Goal: Communication & Community: Answer question/provide support

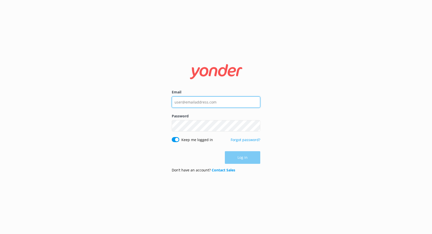
type input "[EMAIL_ADDRESS][DOMAIN_NAME]"
click at [244, 158] on div "Log in" at bounding box center [216, 157] width 89 height 13
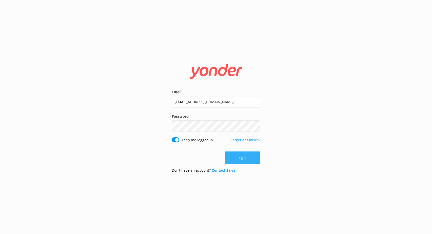
click at [250, 163] on button "Log in" at bounding box center [242, 158] width 35 height 13
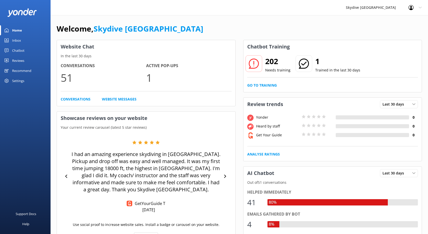
click at [16, 40] on div "Inbox" at bounding box center [16, 40] width 9 height 10
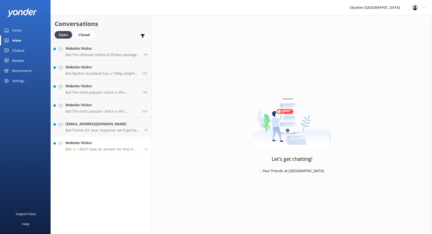
click at [118, 148] on p "Bot: ⚡ I don't have an answer for that in my knowledge base. Please try and rep…" at bounding box center [102, 149] width 75 height 5
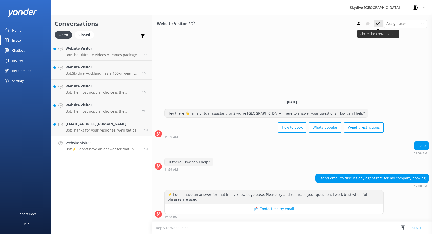
click at [378, 23] on icon at bounding box center [378, 23] width 5 height 5
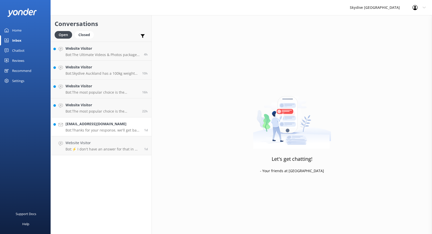
click at [96, 130] on p "Bot: Thanks for your response, we'll get back to you as soon as we can during o…" at bounding box center [102, 130] width 75 height 5
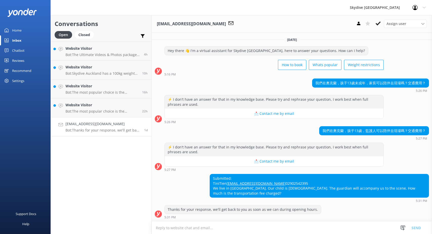
scroll to position [9, 0]
drag, startPoint x: 421, startPoint y: 122, endPoint x: 319, endPoint y: 122, distance: 102.2
click at [319, 127] on div "我們在奧克蘭，孩子13歲，監護人可以陪伴去現場嗎？交通費用？" at bounding box center [373, 131] width 109 height 9
copy div "我們在奧克蘭，孩子13歲，監護人可以陪伴去現場嗎？交通費用？"
click at [345, 79] on div "我們在奧克蘭，孩子13歲未成年，家長可以陪伴去現場嗎？交通費用？" at bounding box center [370, 83] width 116 height 9
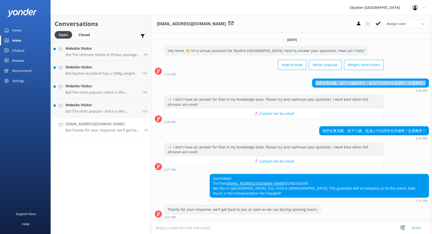
drag, startPoint x: 312, startPoint y: 73, endPoint x: 422, endPoint y: 74, distance: 110.0
click at [422, 79] on div "我們在奧克蘭，孩子13歲未成年，家長可以陪伴去現場嗎？交通費用？" at bounding box center [370, 83] width 116 height 9
copy div "我們在奧克蘭，孩子13歲未成年，家長可以陪伴去現場嗎？交通費用？"
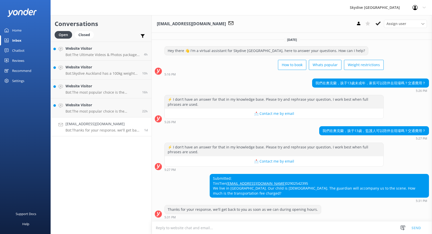
click at [234, 226] on textarea at bounding box center [292, 228] width 280 height 12
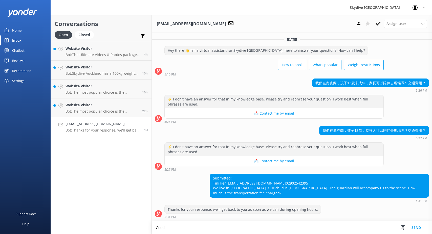
scroll to position [10, 0]
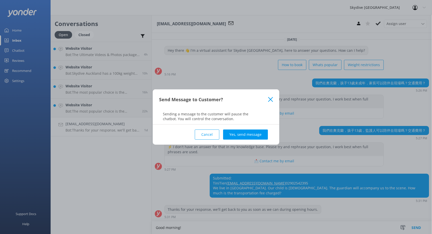
click at [209, 133] on button "Cancel" at bounding box center [207, 135] width 25 height 10
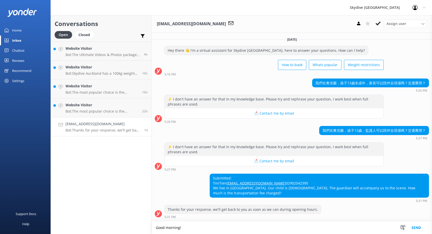
click at [207, 228] on textarea "Good morning!" at bounding box center [292, 228] width 280 height 13
click at [298, 229] on textarea "Good morning! You can absolutely accompany your child, there is free transport" at bounding box center [292, 228] width 280 height 13
drag, startPoint x: 203, startPoint y: 230, endPoint x: 234, endPoint y: 228, distance: 30.4
click at [204, 230] on textarea "Good morning! Yes, you can accompany your child. The tr" at bounding box center [292, 228] width 280 height 13
click at [282, 231] on textarea "Good morning! Yes, you can absolutely accompany your child. The tr" at bounding box center [292, 228] width 280 height 13
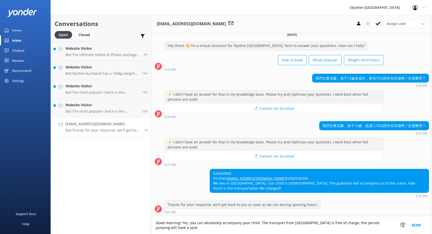
scroll to position [14, 0]
click at [297, 232] on textarea "Good morning! Yes, you can absolutely accompany your child. The transport from …" at bounding box center [292, 225] width 280 height 17
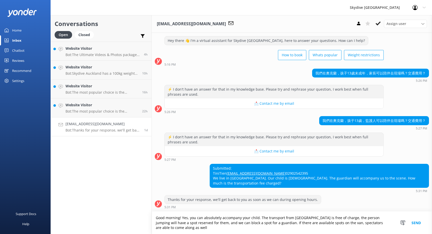
scroll to position [19, 0]
click at [270, 224] on textarea "Good morning! Yes, you can absolutely accompany your child. The transport from …" at bounding box center [292, 223] width 280 height 23
click at [293, 223] on textarea "Good morning! Yes, you can absolutely accompany your child. The transport from …" at bounding box center [292, 223] width 280 height 23
click at [361, 228] on textarea "Good morning! Yes, you can absolutely accompany your child. The transport from …" at bounding box center [292, 223] width 280 height 23
paste textarea "[URL][DOMAIN_NAME]"
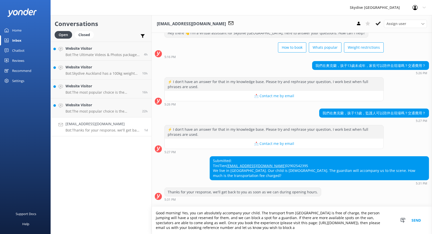
scroll to position [27, 0]
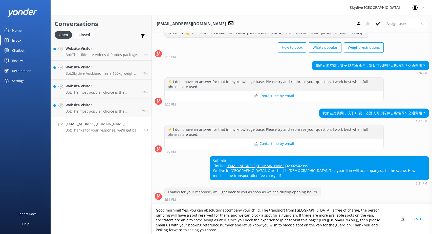
type textarea "Good morning! Yes, you can absolutely accompany your child. The transport from …"
click at [414, 216] on button "Send" at bounding box center [416, 219] width 19 height 30
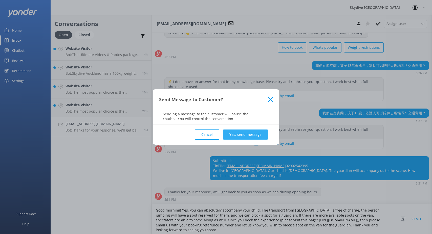
click at [257, 135] on button "Yes, send message" at bounding box center [245, 135] width 45 height 10
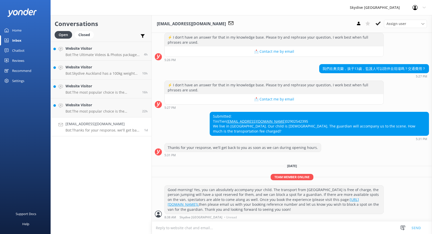
scroll to position [76, 0]
click at [84, 112] on p "Bot: The most popular choice is the 18,000ft skydive, which is the highest in t…" at bounding box center [101, 111] width 73 height 5
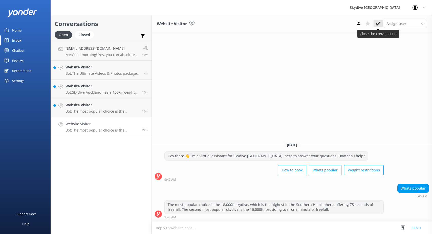
click at [378, 22] on icon at bounding box center [378, 23] width 5 height 5
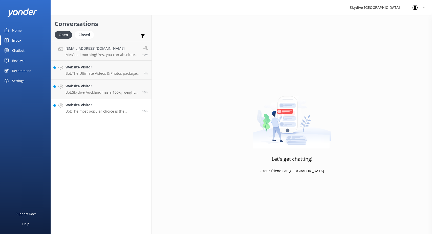
click at [87, 110] on p "Bot: The most popular choice is the 18,000ft skydive, which is the highest in t…" at bounding box center [101, 111] width 73 height 5
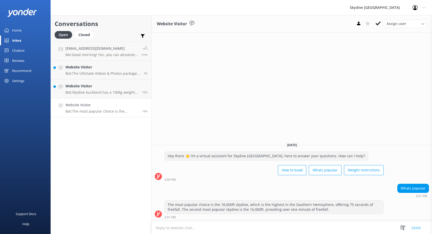
click at [86, 28] on h2 "Conversations" at bounding box center [101, 24] width 93 height 10
click at [85, 33] on div "Closed" at bounding box center [84, 35] width 19 height 8
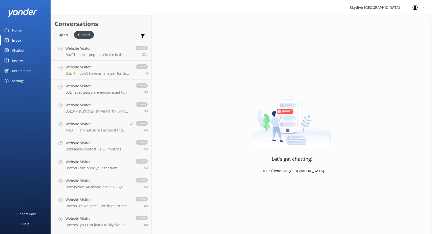
click at [67, 35] on div "Open" at bounding box center [63, 35] width 17 height 8
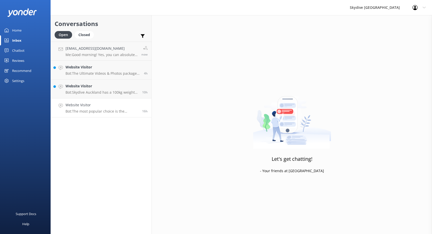
click at [114, 110] on p "Bot: The most popular choice is the 18,000ft skydive, which is the highest in t…" at bounding box center [101, 111] width 73 height 5
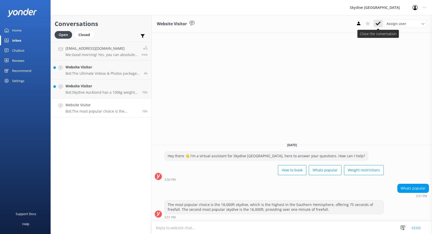
click at [377, 23] on icon at bounding box center [378, 23] width 5 height 5
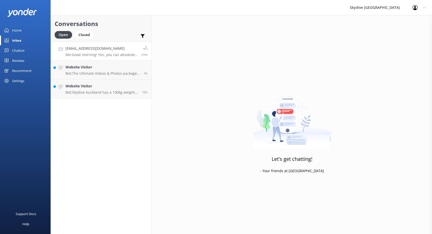
click at [97, 53] on p "Me: Good morning! Yes, you can absolutely accompany your child. The transport f…" at bounding box center [101, 55] width 72 height 5
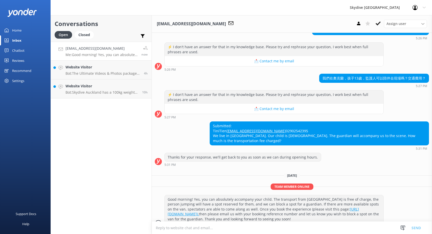
scroll to position [76, 0]
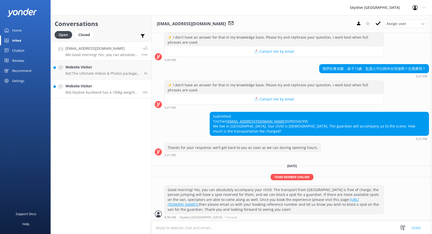
click at [98, 86] on h4 "Website Visitor" at bounding box center [101, 86] width 73 height 6
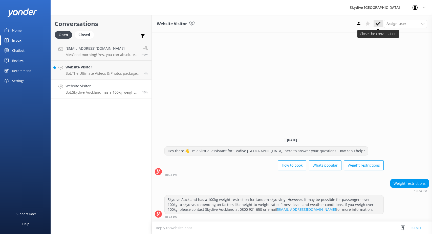
click at [380, 27] on button at bounding box center [377, 24] width 9 height 8
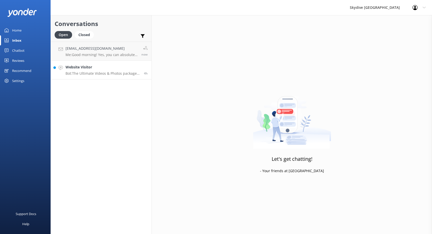
click at [92, 73] on p "Bot: The Ultimate Videos & Photos package can be added to any skydive height. Y…" at bounding box center [102, 73] width 75 height 5
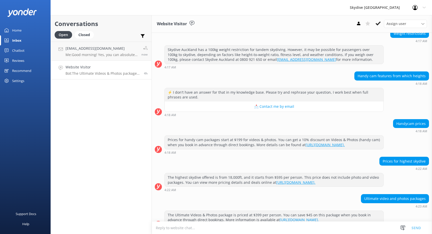
scroll to position [97, 0]
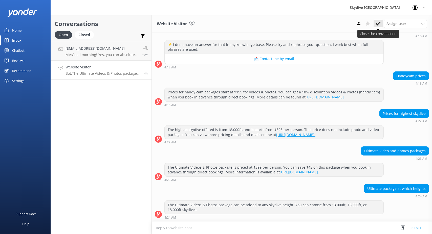
click at [379, 26] on icon at bounding box center [378, 23] width 5 height 5
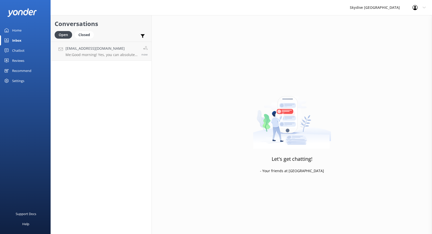
click at [91, 68] on div "Conversations Open Closed Important Assigned to me Unassigned [EMAIL_ADDRESS][D…" at bounding box center [101, 124] width 101 height 219
click at [95, 58] on link "[EMAIL_ADDRESS][DOMAIN_NAME] Me: Good morning! Yes, you can absolutely accompan…" at bounding box center [101, 51] width 101 height 19
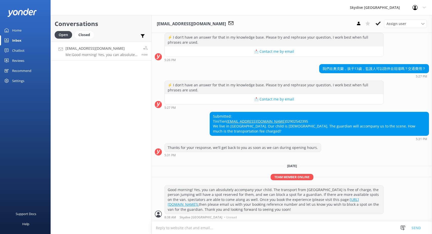
scroll to position [76, 0]
